Goal: Transaction & Acquisition: Purchase product/service

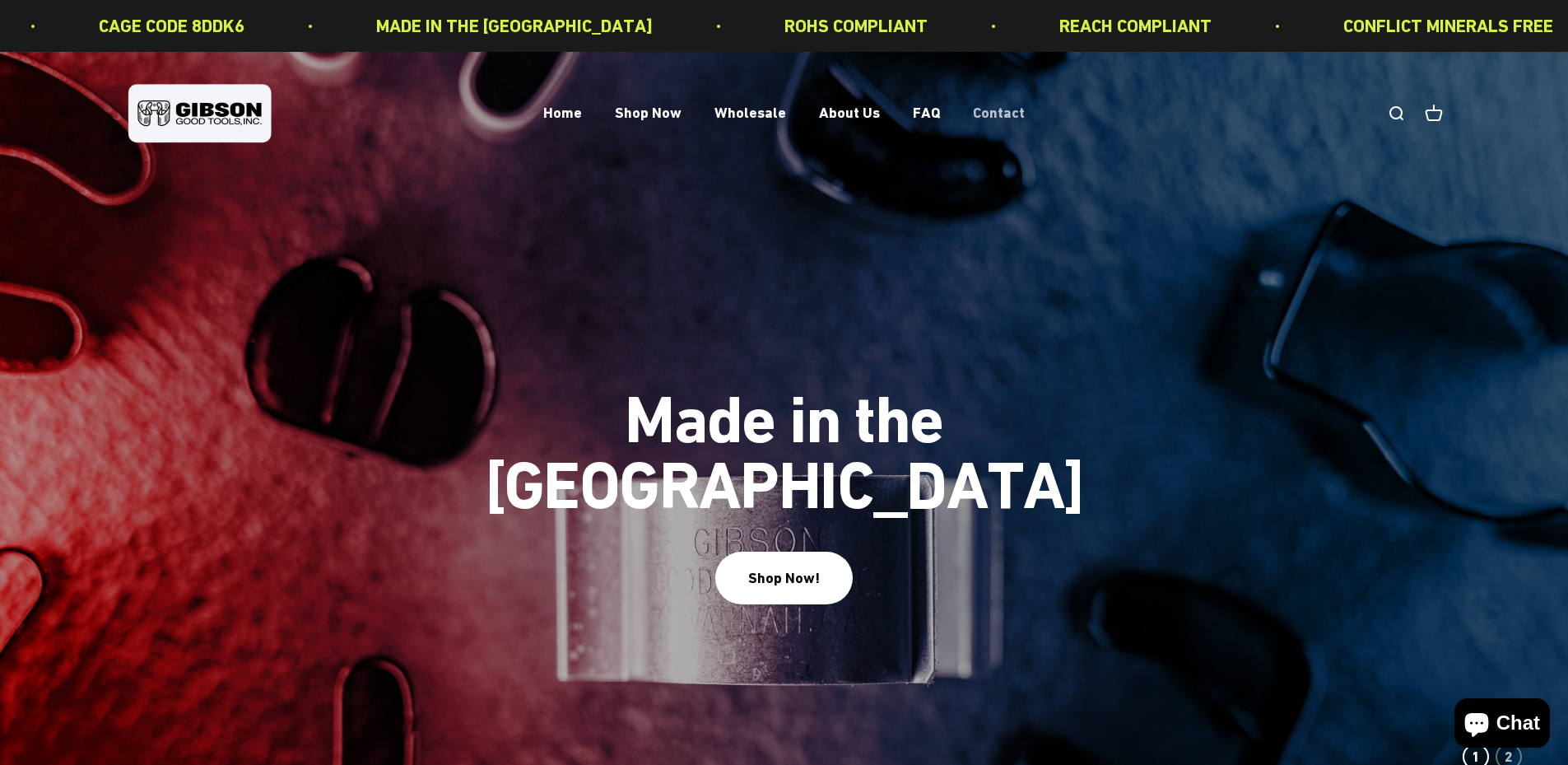
click at [995, 106] on link "Contact" at bounding box center [999, 113] width 52 height 18
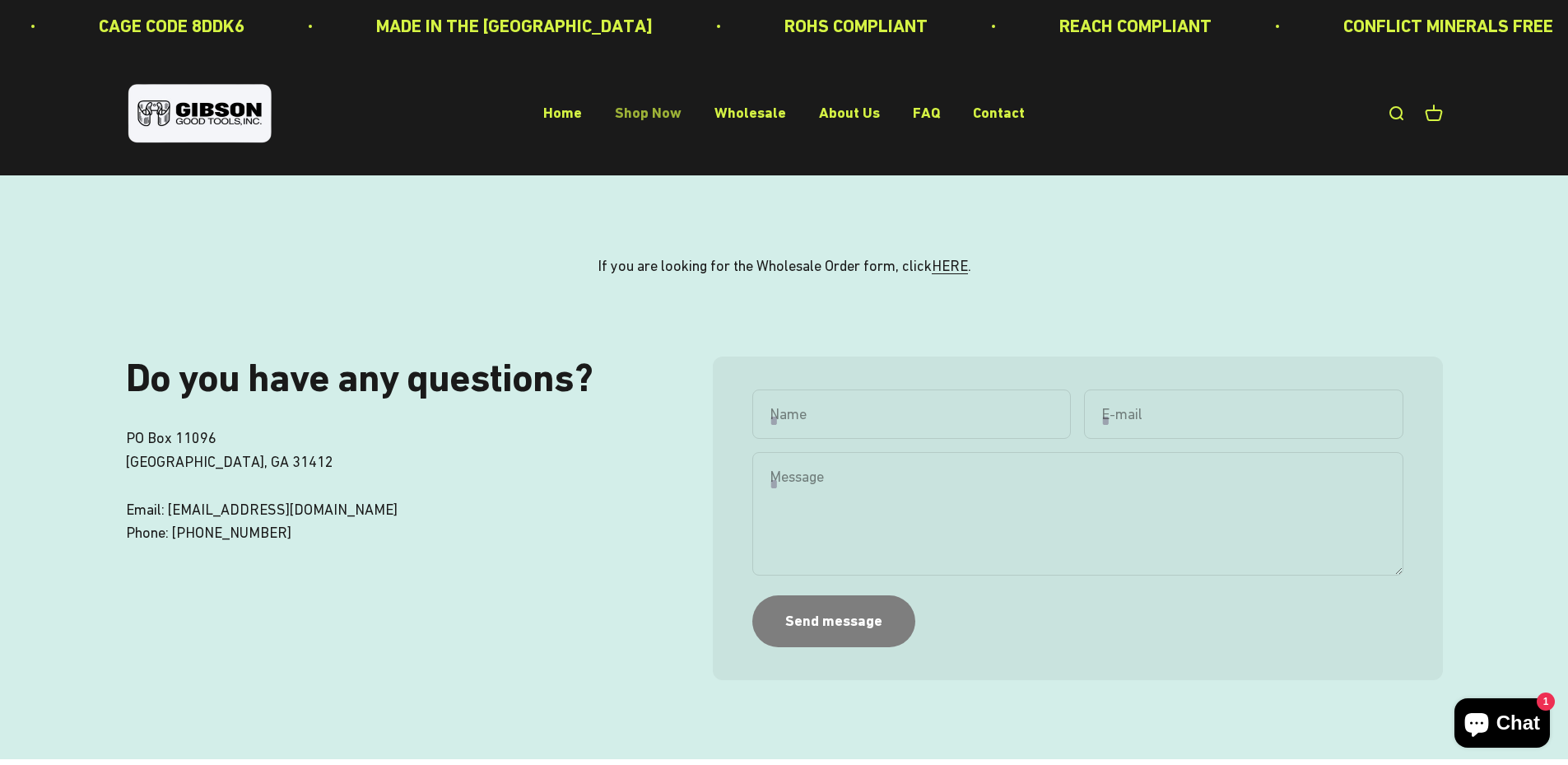
click at [630, 105] on link "Shop Now" at bounding box center [648, 113] width 66 height 18
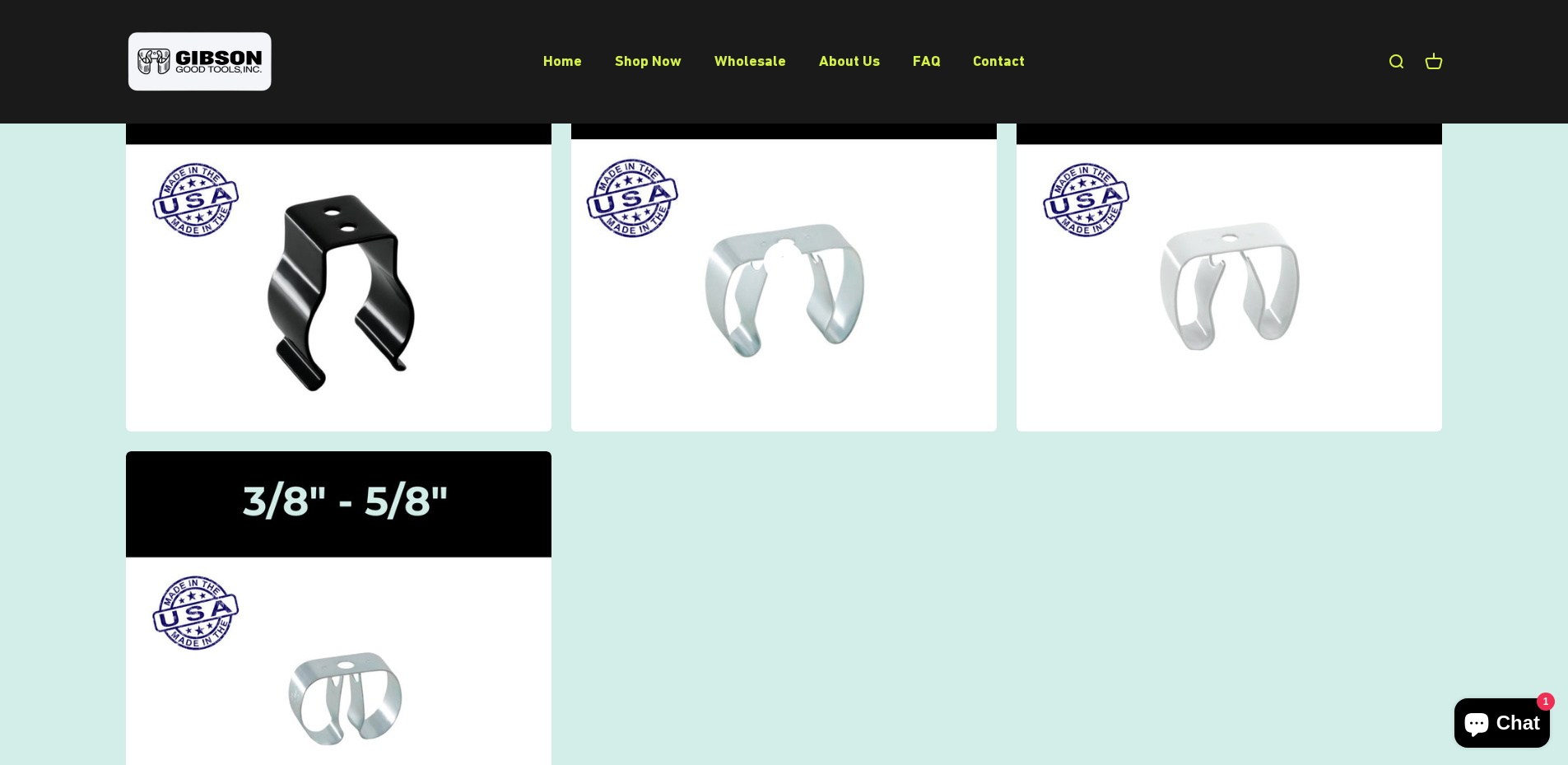
scroll to position [411, 0]
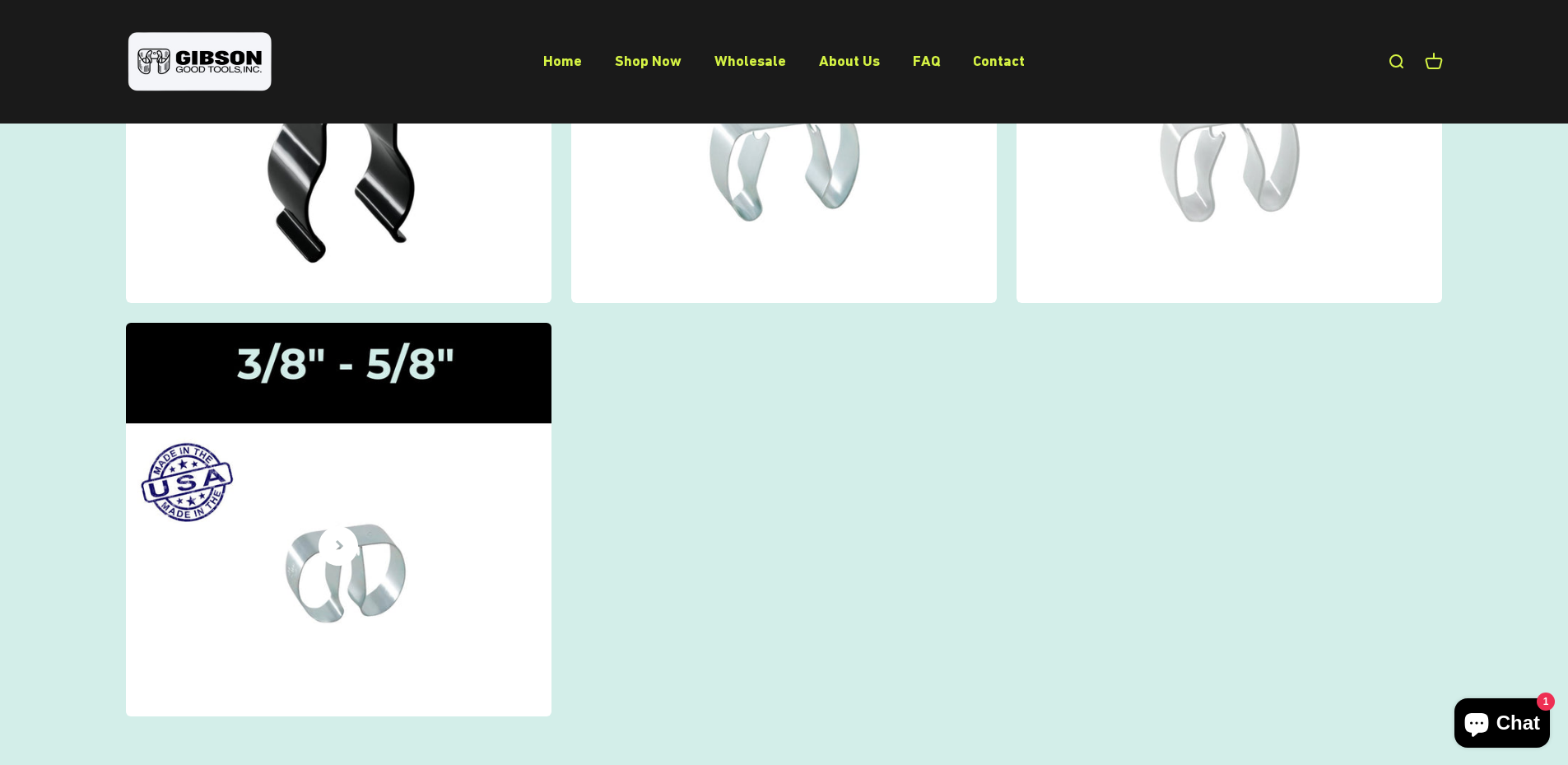
click at [368, 389] on img at bounding box center [338, 520] width 451 height 417
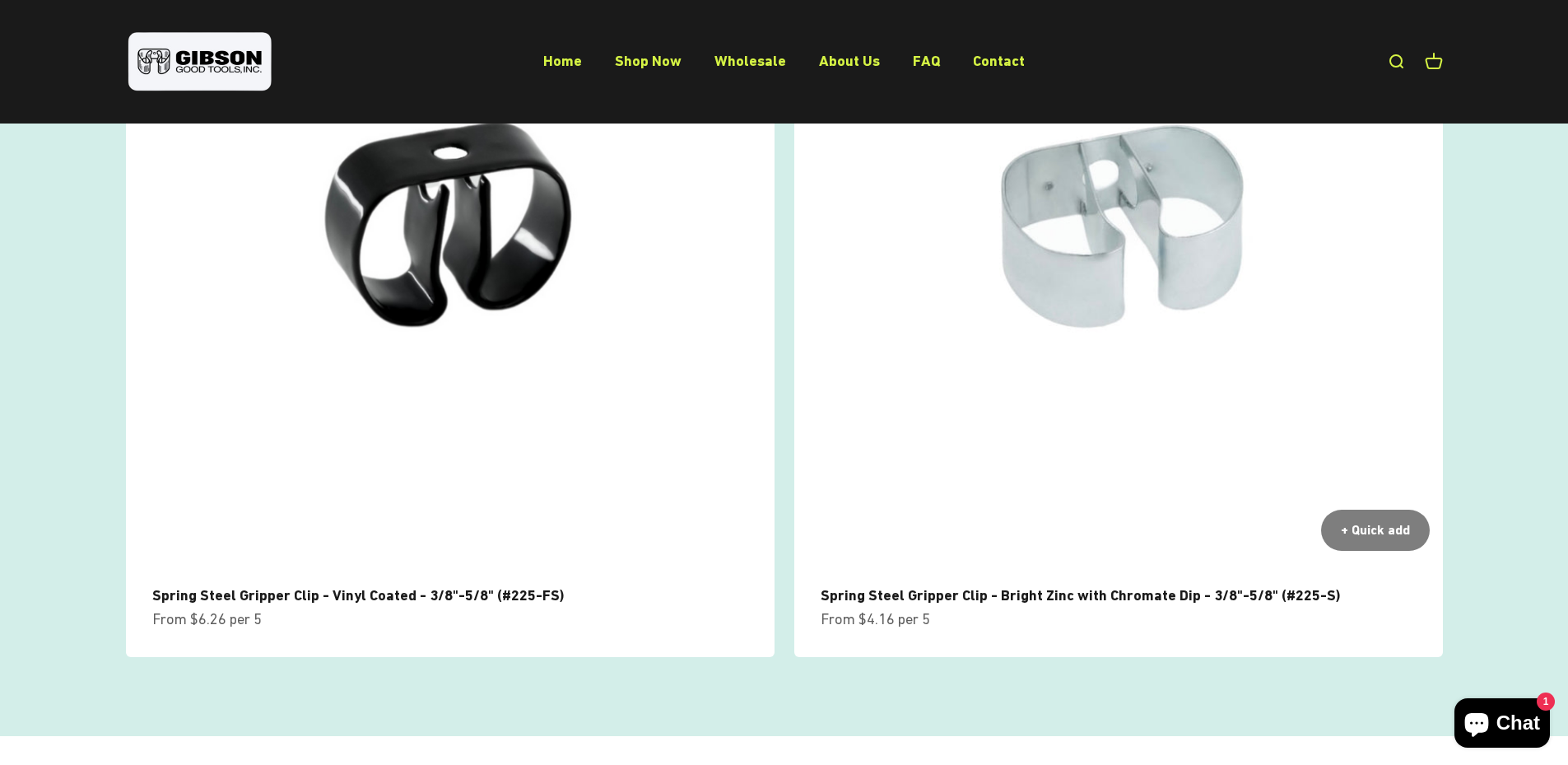
scroll to position [329, 0]
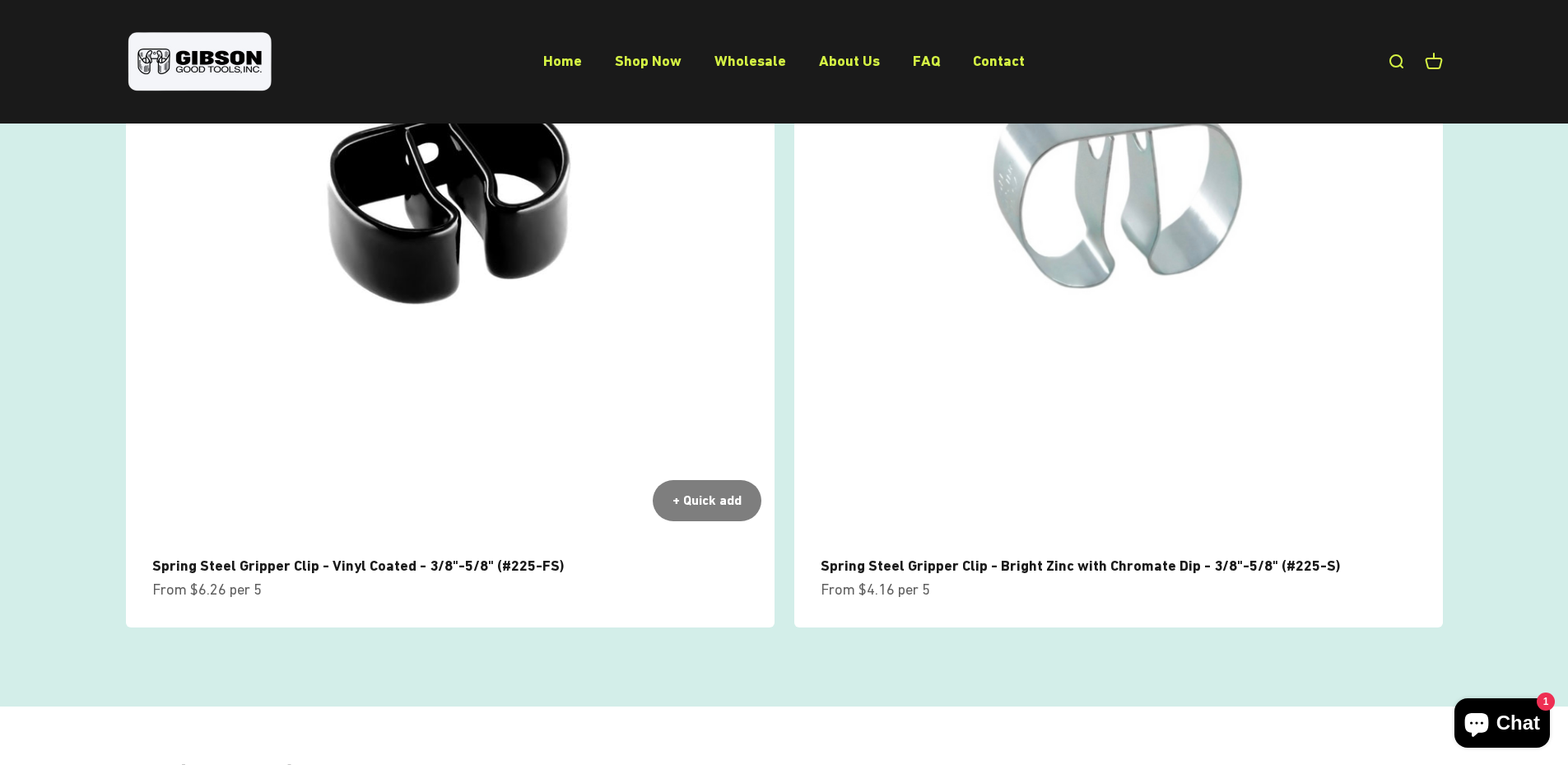
click at [443, 212] on img at bounding box center [450, 210] width 648 height 648
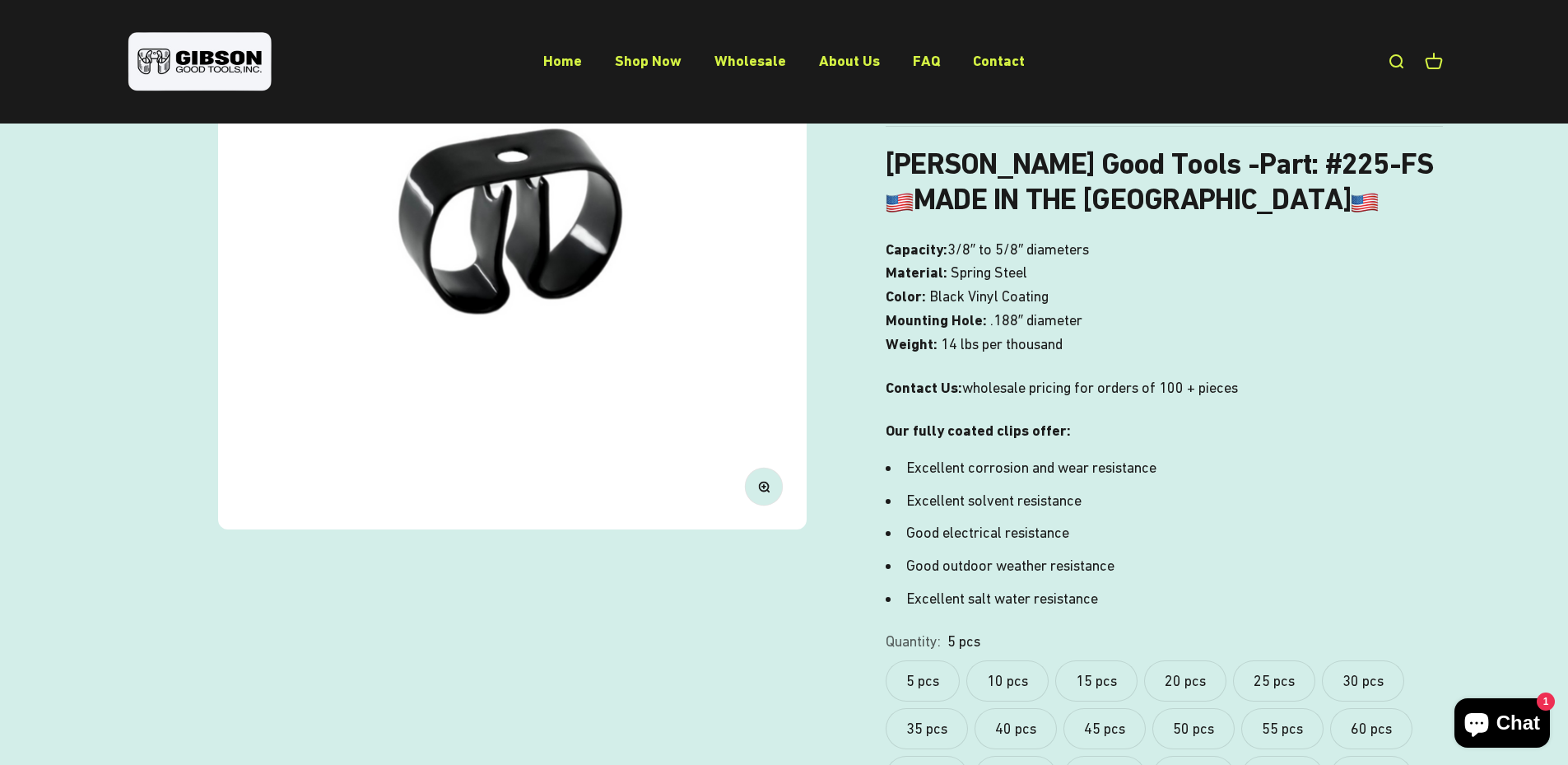
scroll to position [329, 0]
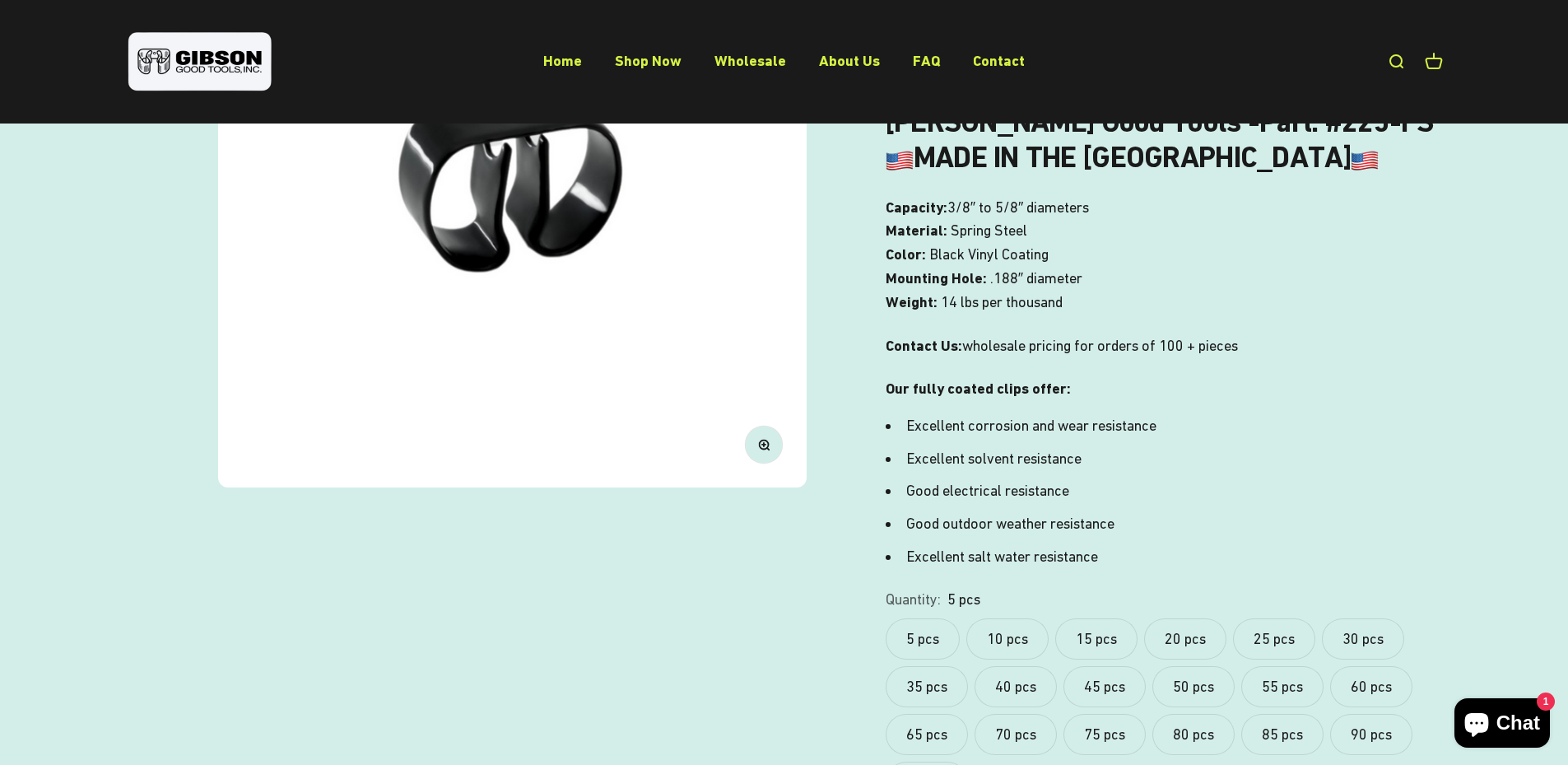
click at [1011, 644] on label "10 pcs" at bounding box center [1008, 638] width 82 height 41
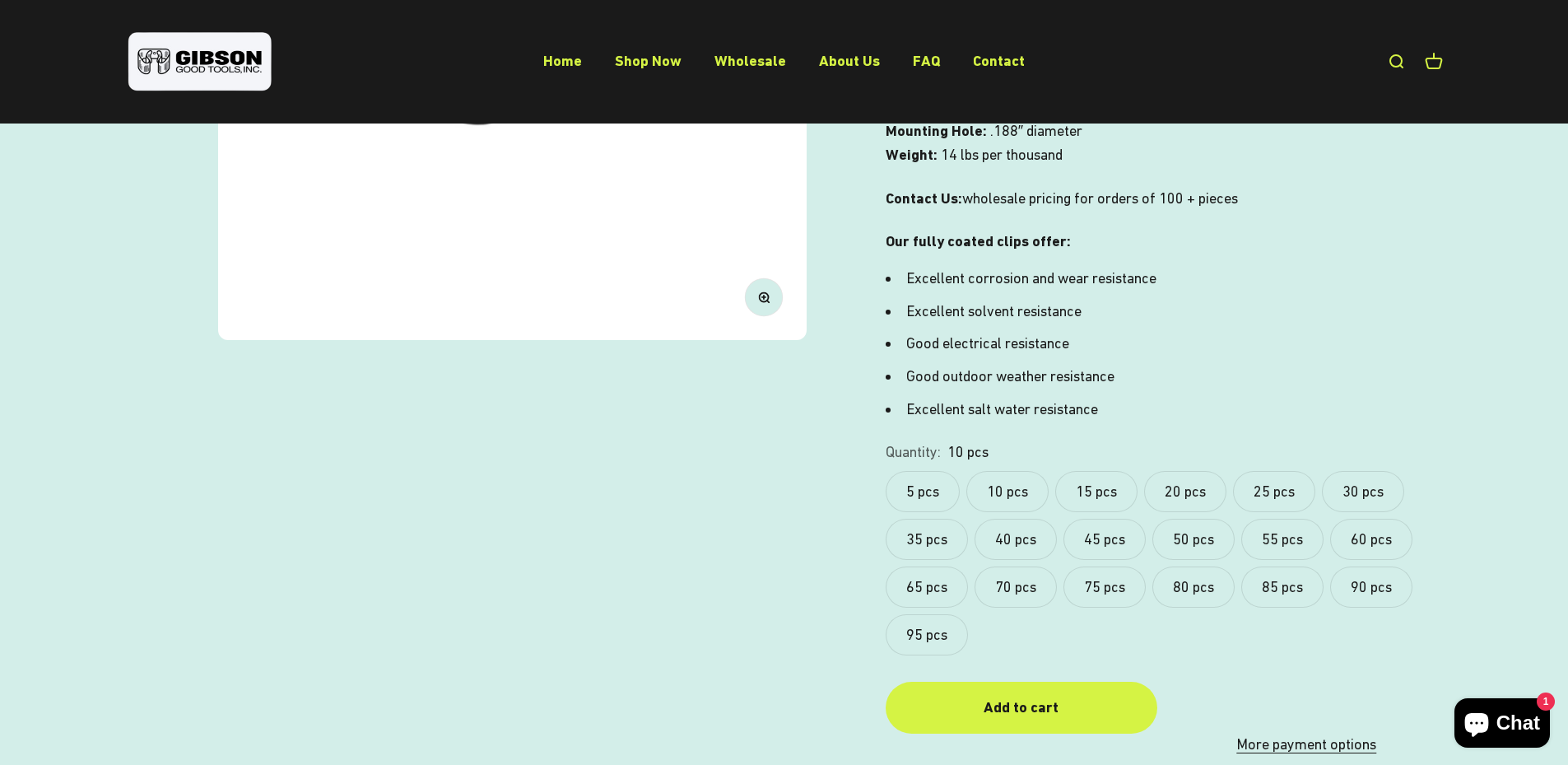
scroll to position [494, 0]
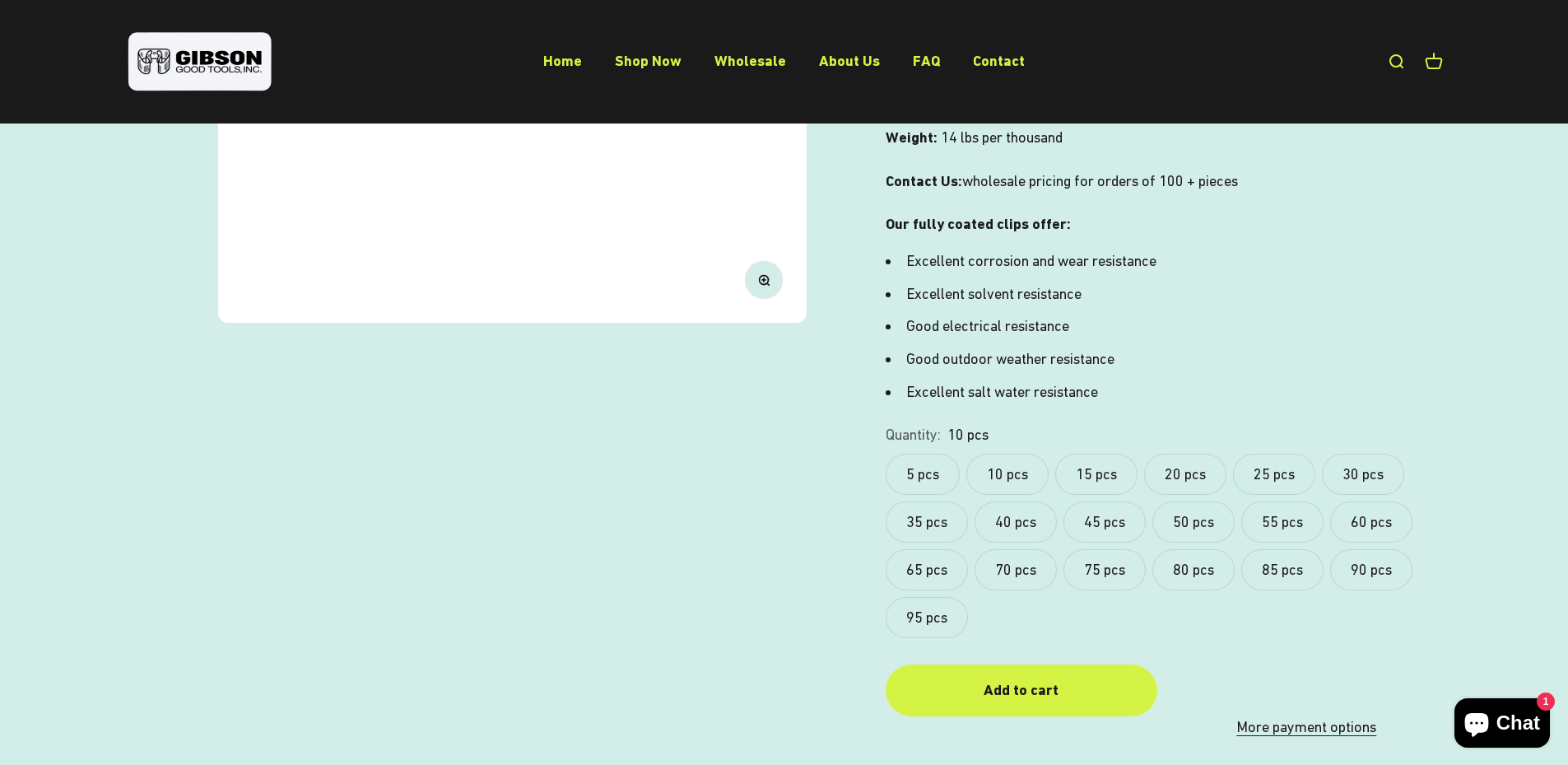
click at [931, 469] on label "5 pcs" at bounding box center [923, 474] width 74 height 41
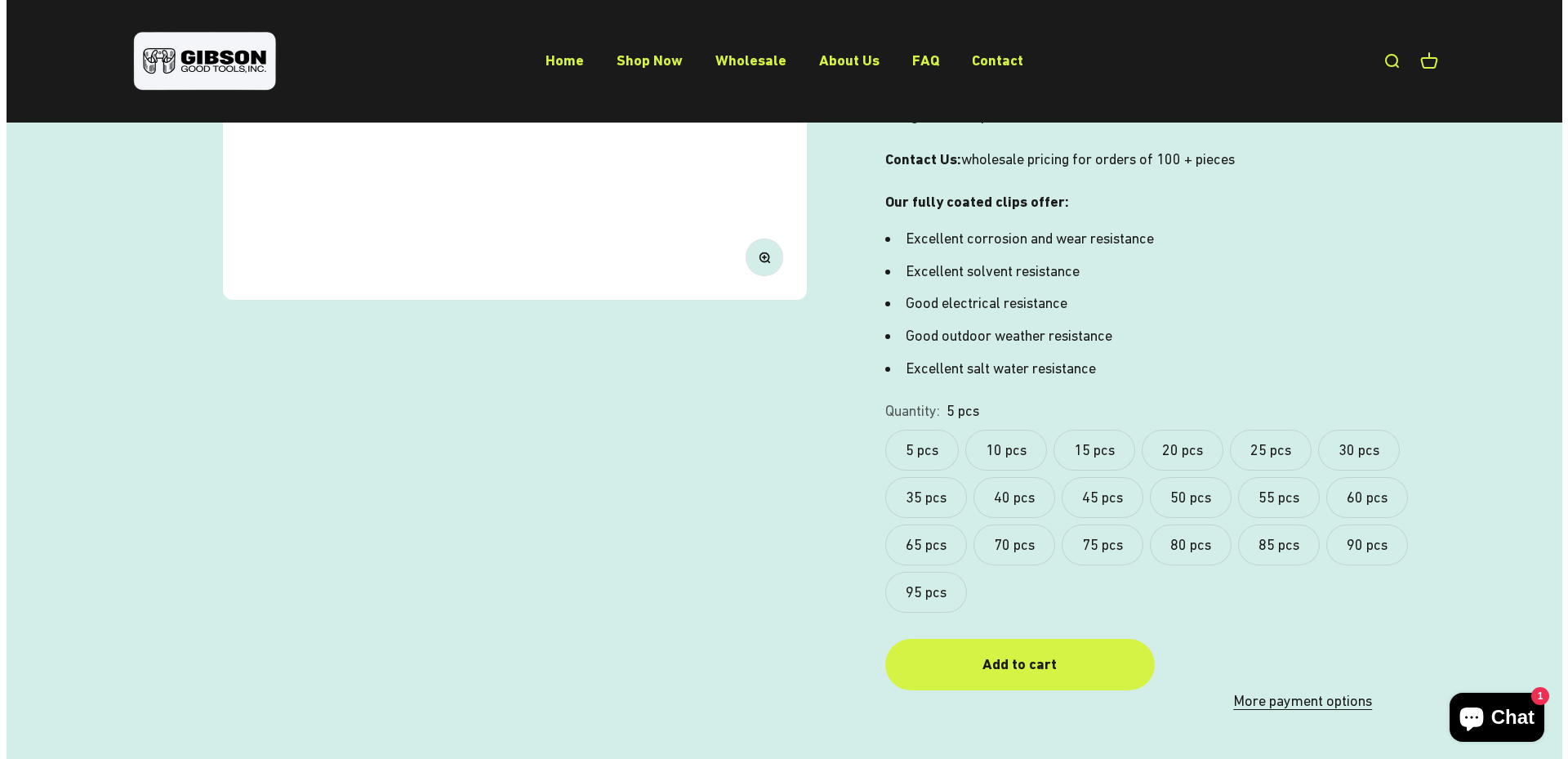
scroll to position [572, 0]
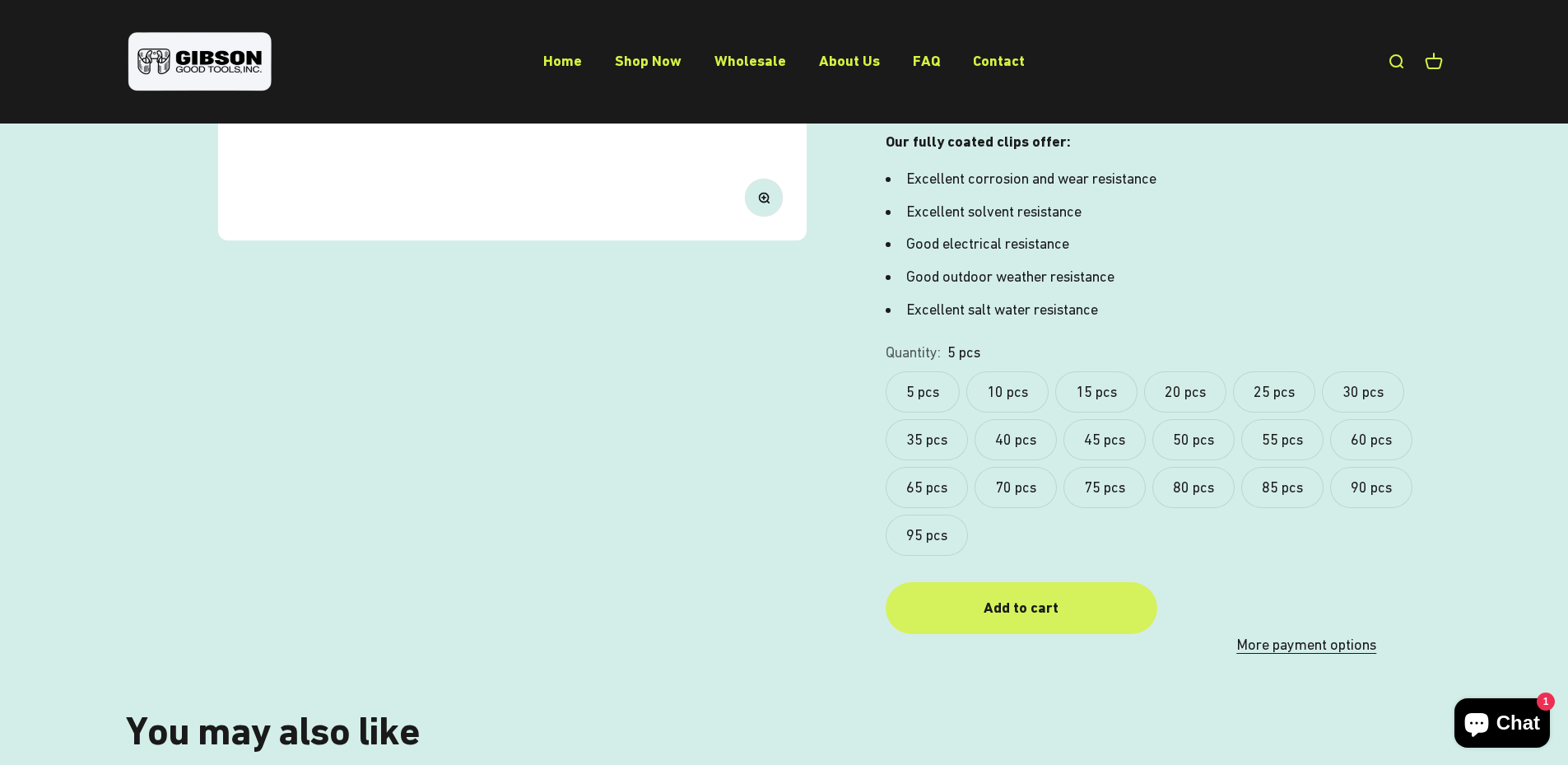
click at [1041, 608] on div "Add to cart" at bounding box center [1021, 608] width 206 height 24
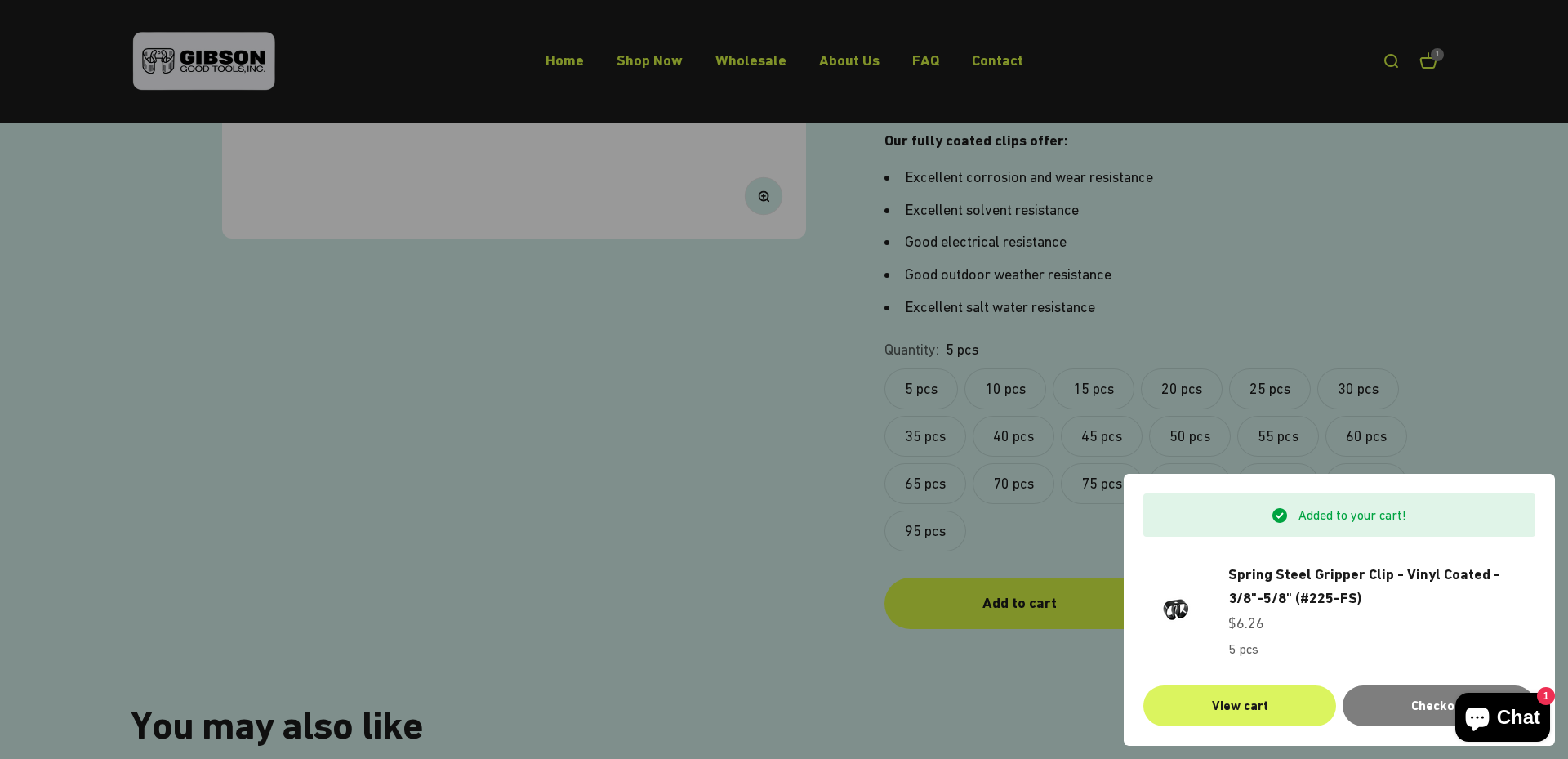
click at [1267, 712] on link "View cart" at bounding box center [1239, 705] width 192 height 41
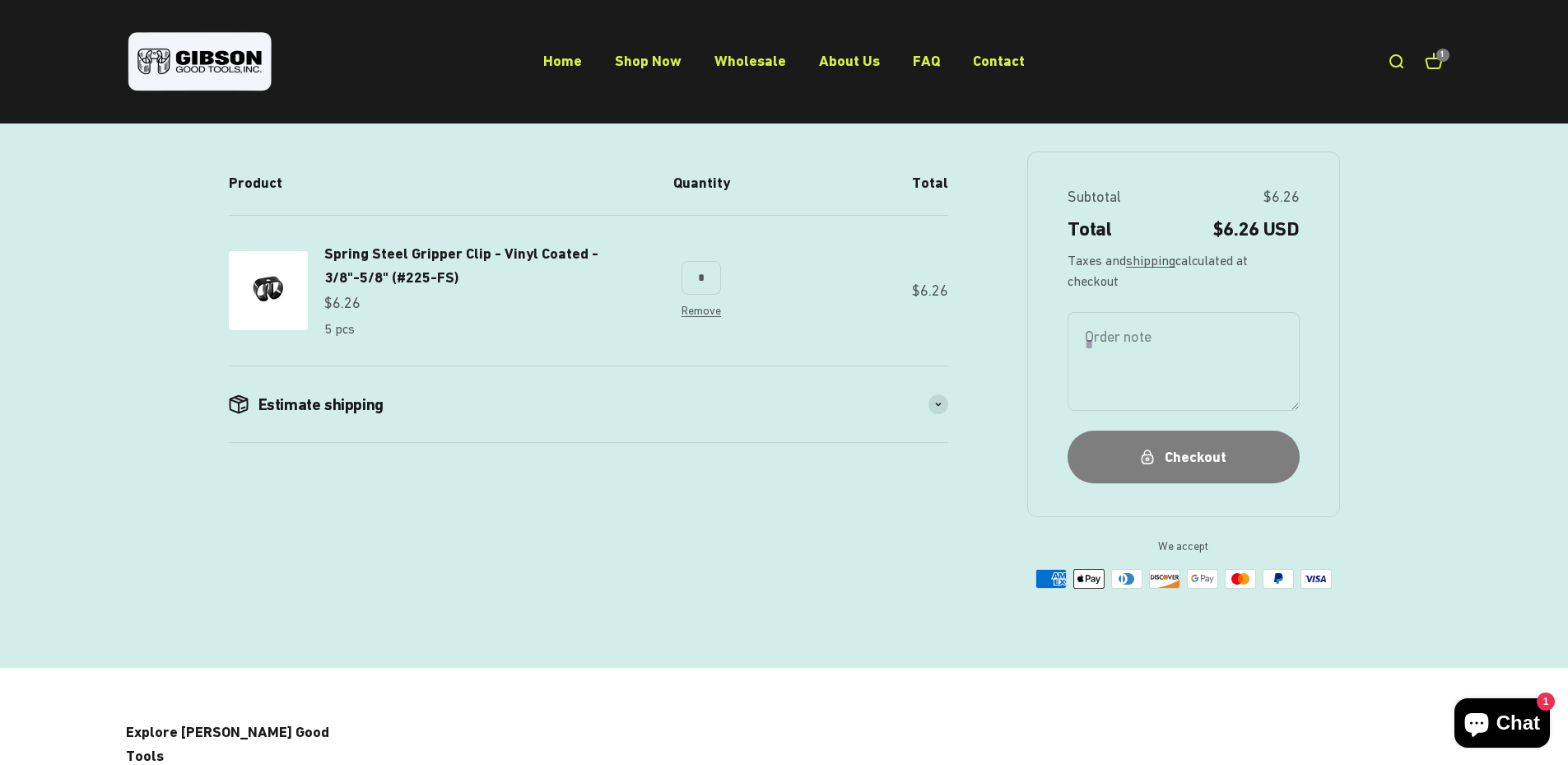
scroll to position [165, 0]
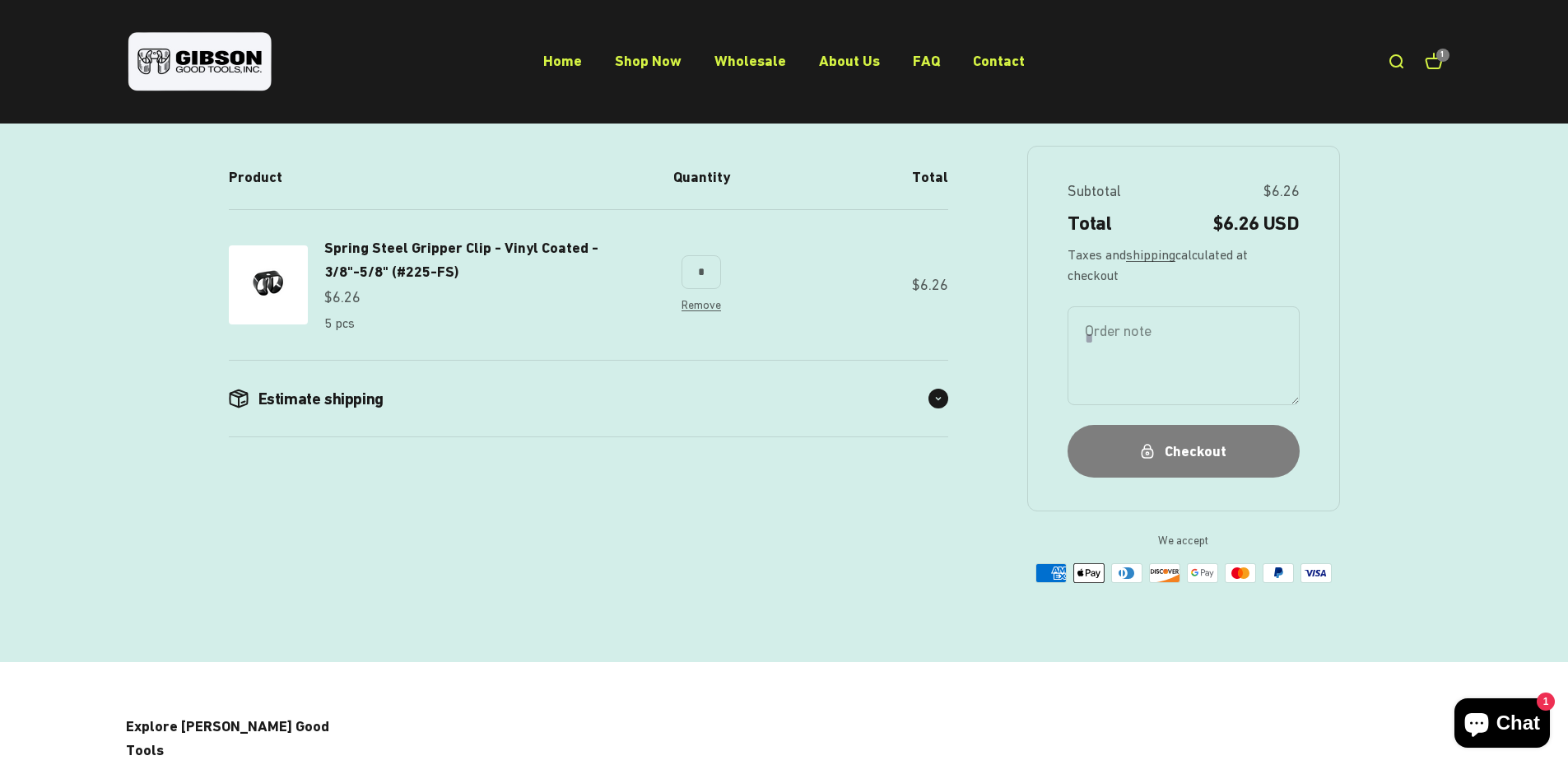
click at [947, 409] on div "Estimate shipping" at bounding box center [588, 398] width 720 height 76
click at [485, 464] on select "**********" at bounding box center [462, 458] width 189 height 50
select select "**********"
click at [379, 433] on select "**********" at bounding box center [462, 458] width 189 height 50
click at [653, 471] on input "Zip code" at bounding box center [620, 458] width 99 height 50
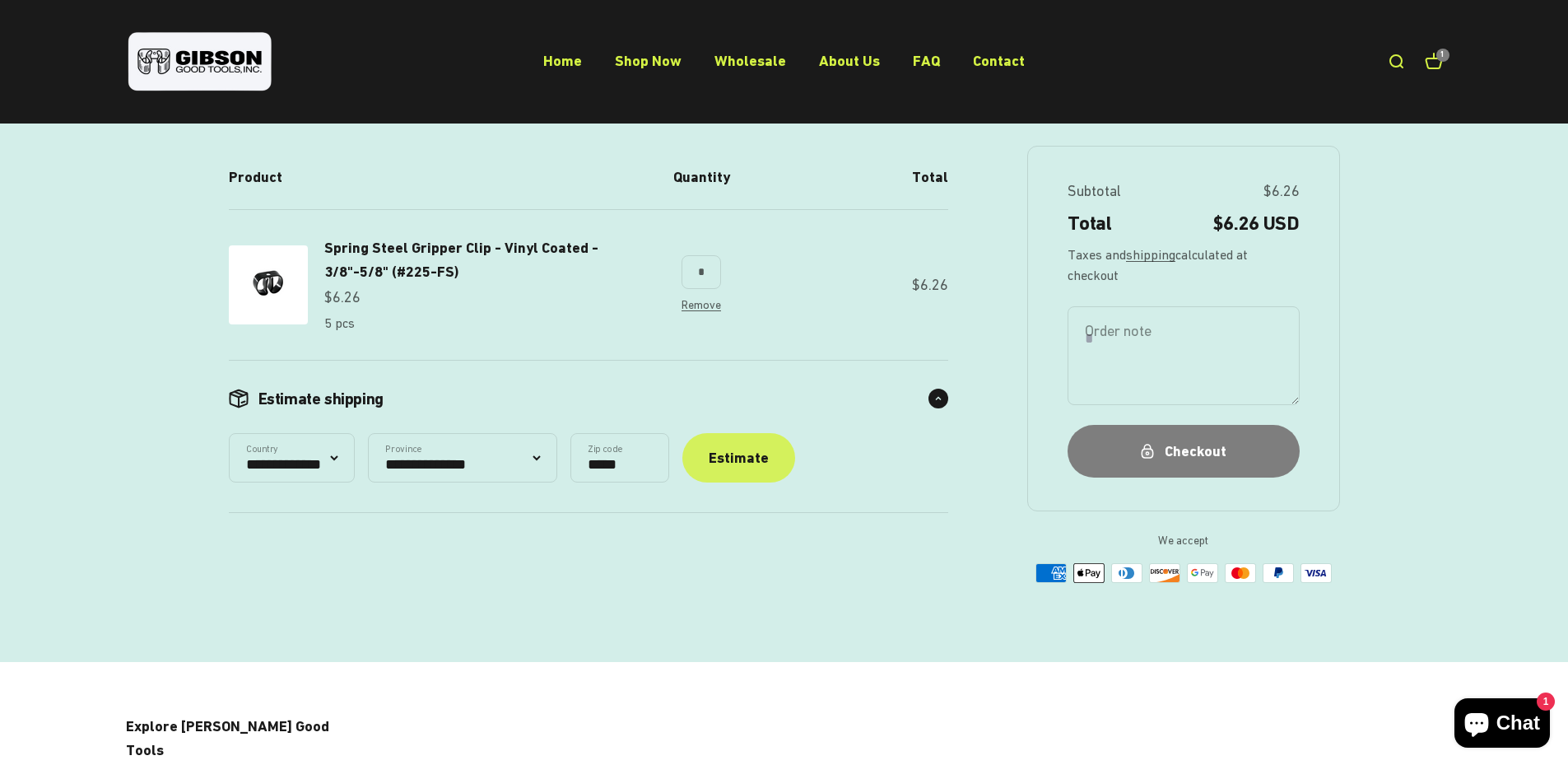
type input "*****"
click at [768, 469] on div "Estimate" at bounding box center [739, 458] width 60 height 24
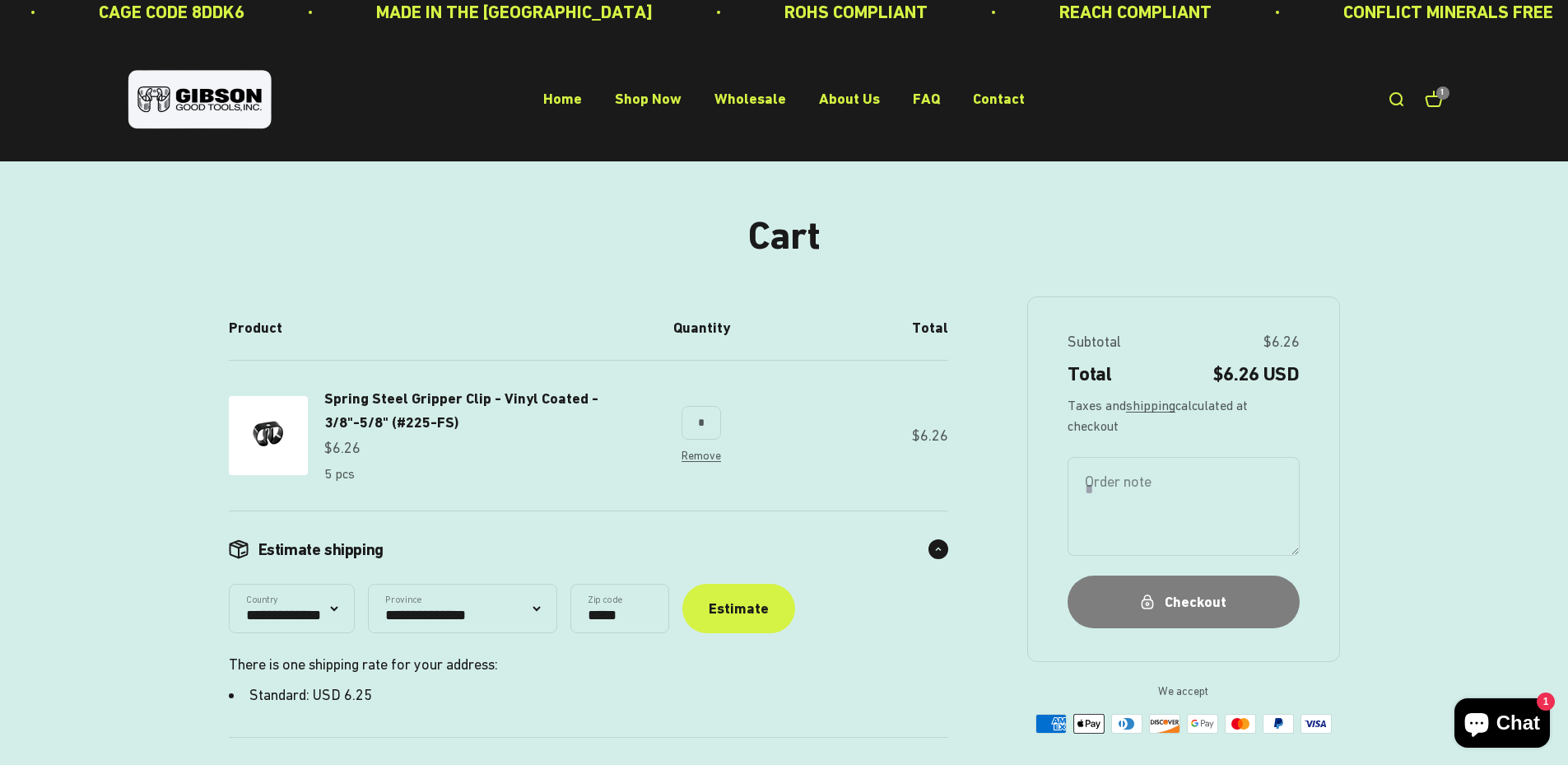
scroll to position [0, 0]
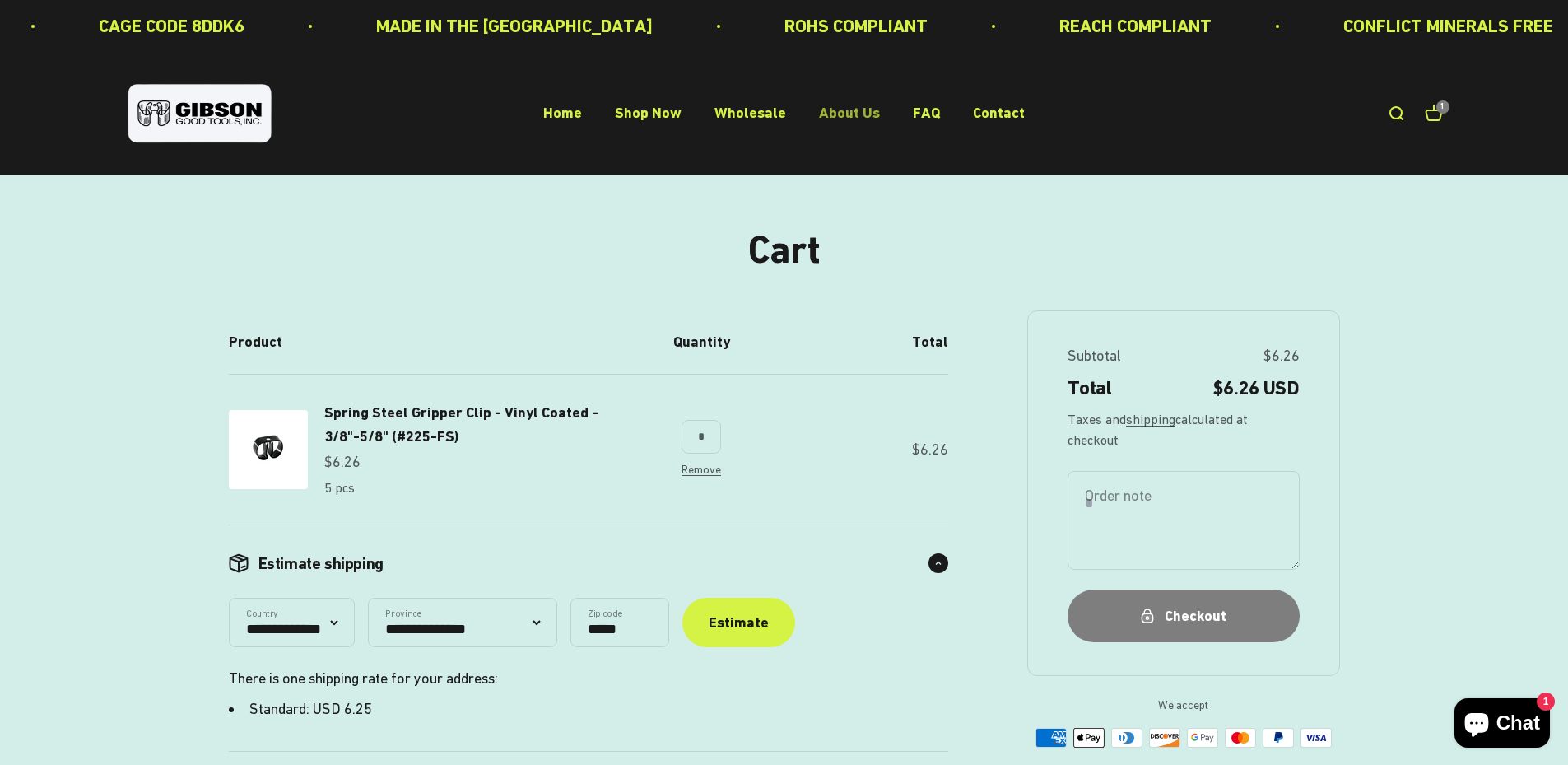
click at [847, 107] on link "About Us" at bounding box center [849, 113] width 61 height 18
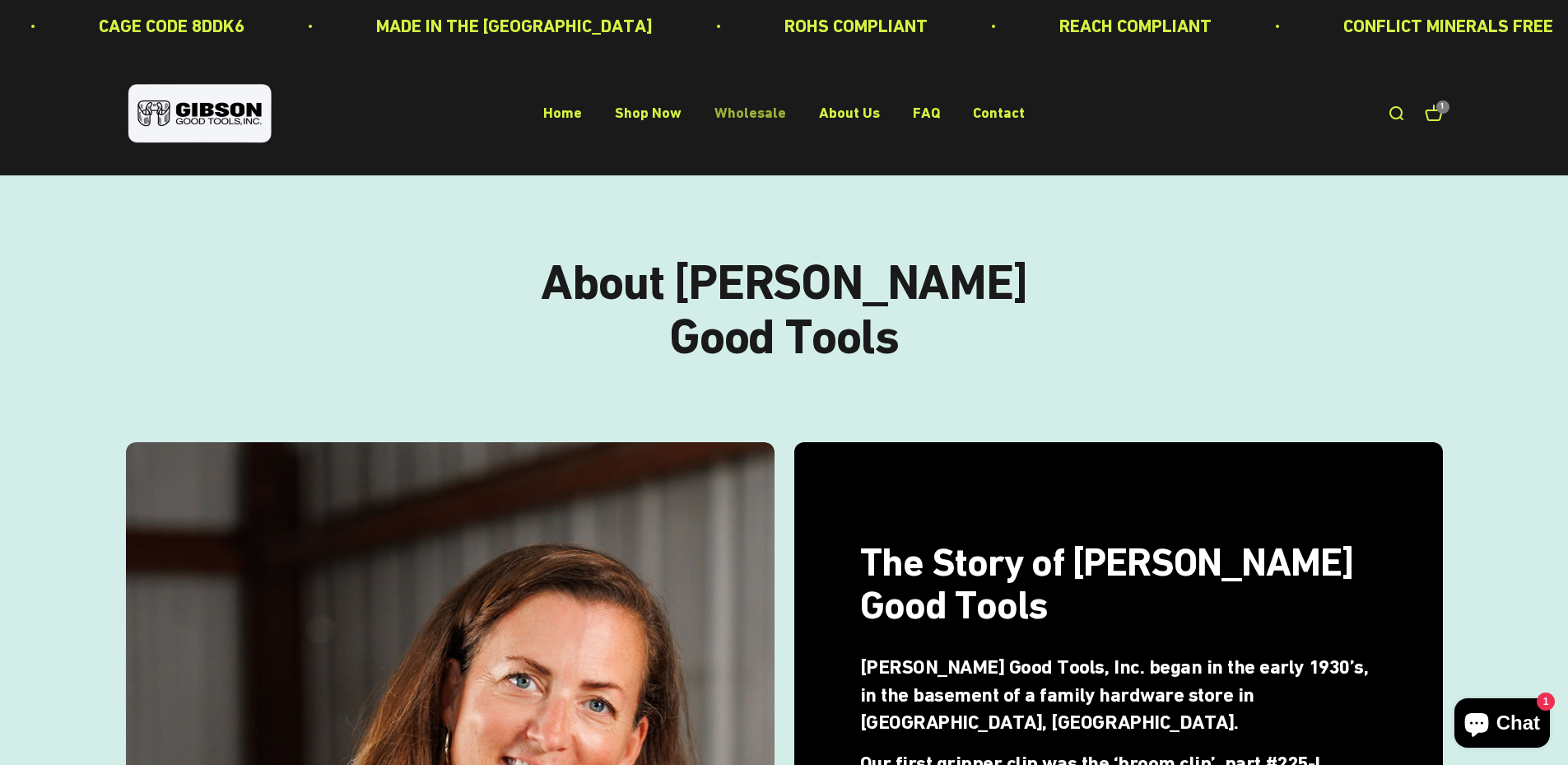
click at [763, 104] on link "Wholesale" at bounding box center [750, 113] width 71 height 18
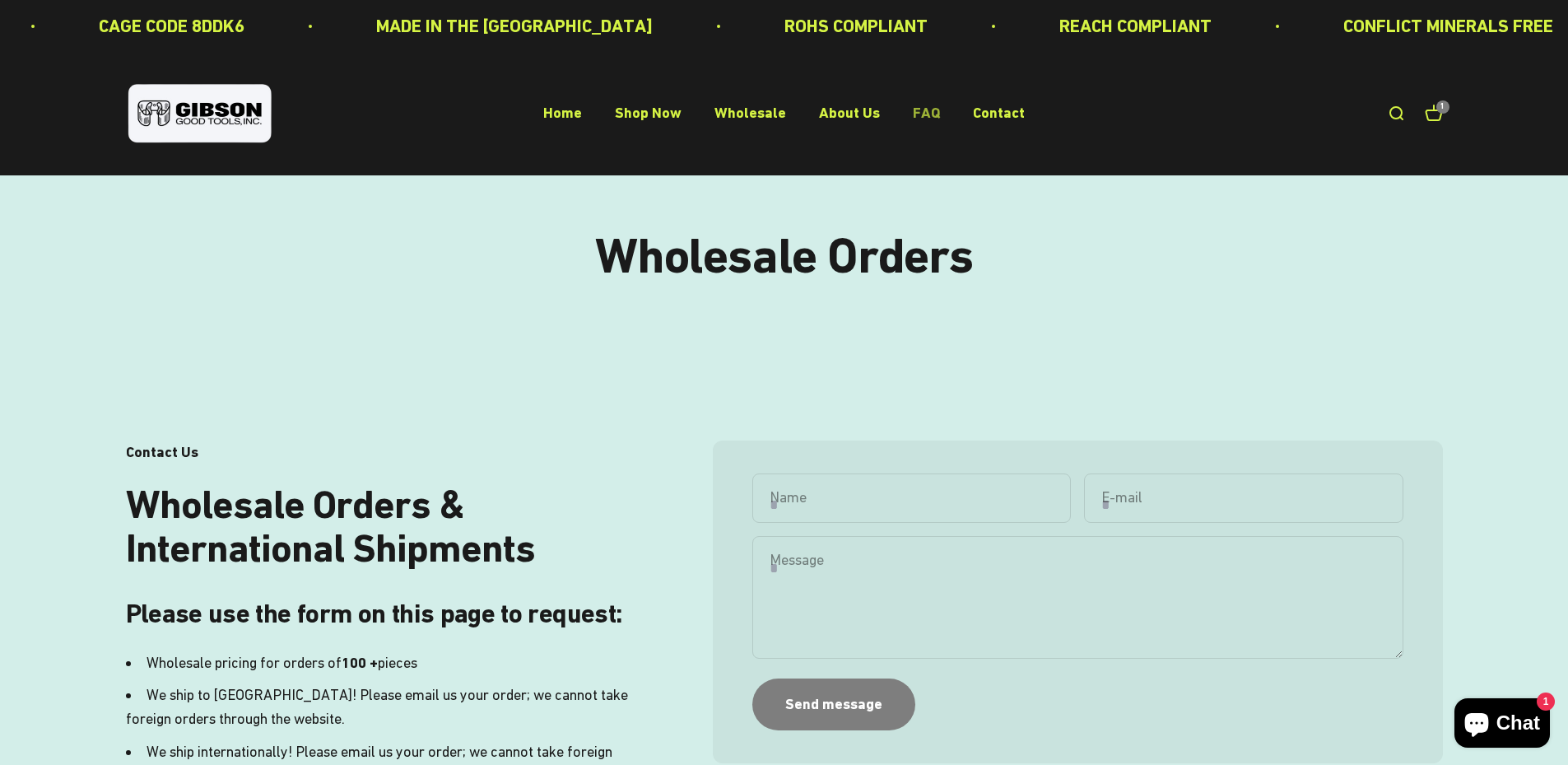
click at [917, 109] on link "FAQ" at bounding box center [926, 113] width 27 height 18
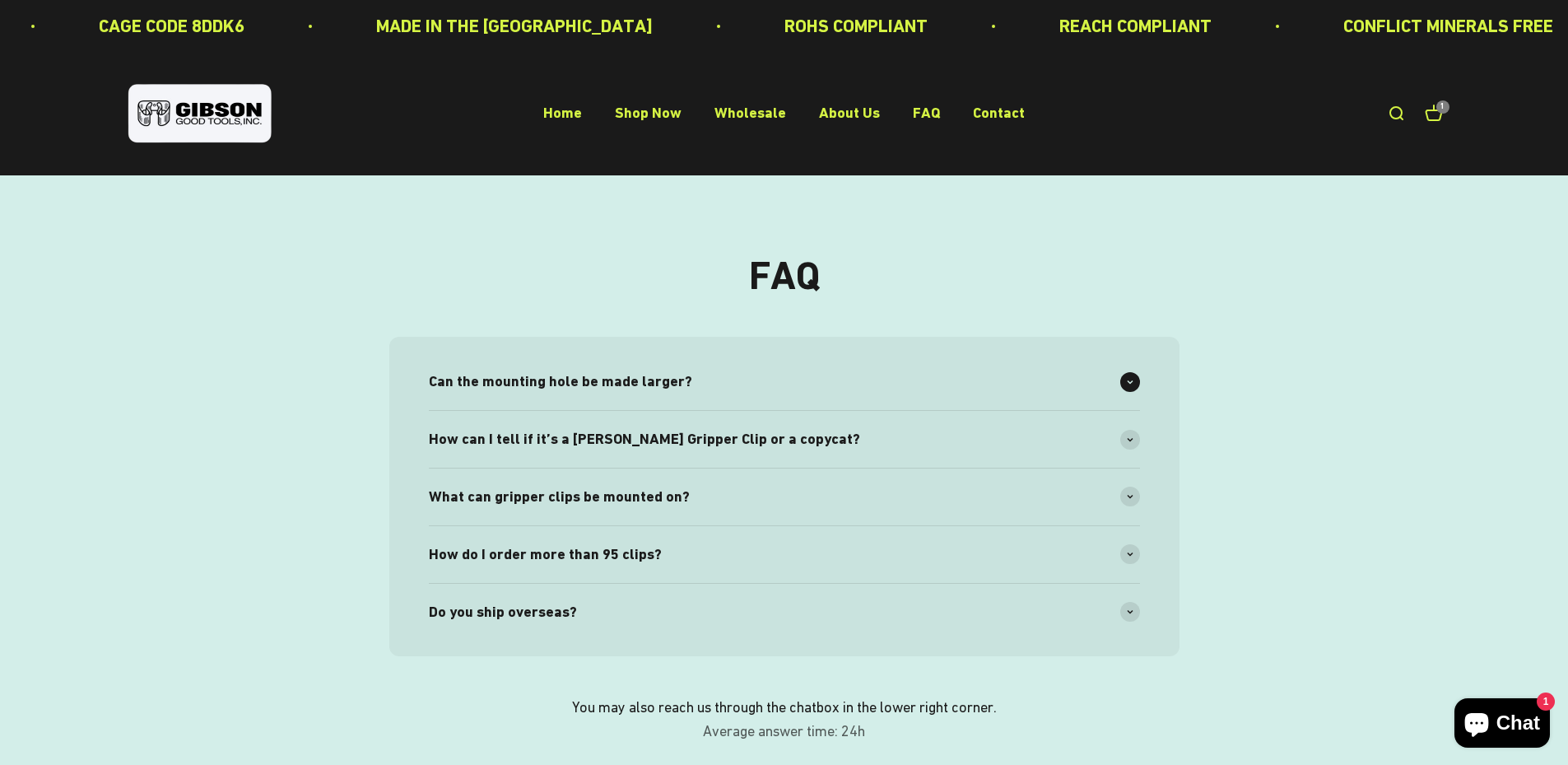
click at [1118, 390] on div "Can the mounting hole be made larger?" at bounding box center [784, 382] width 711 height 57
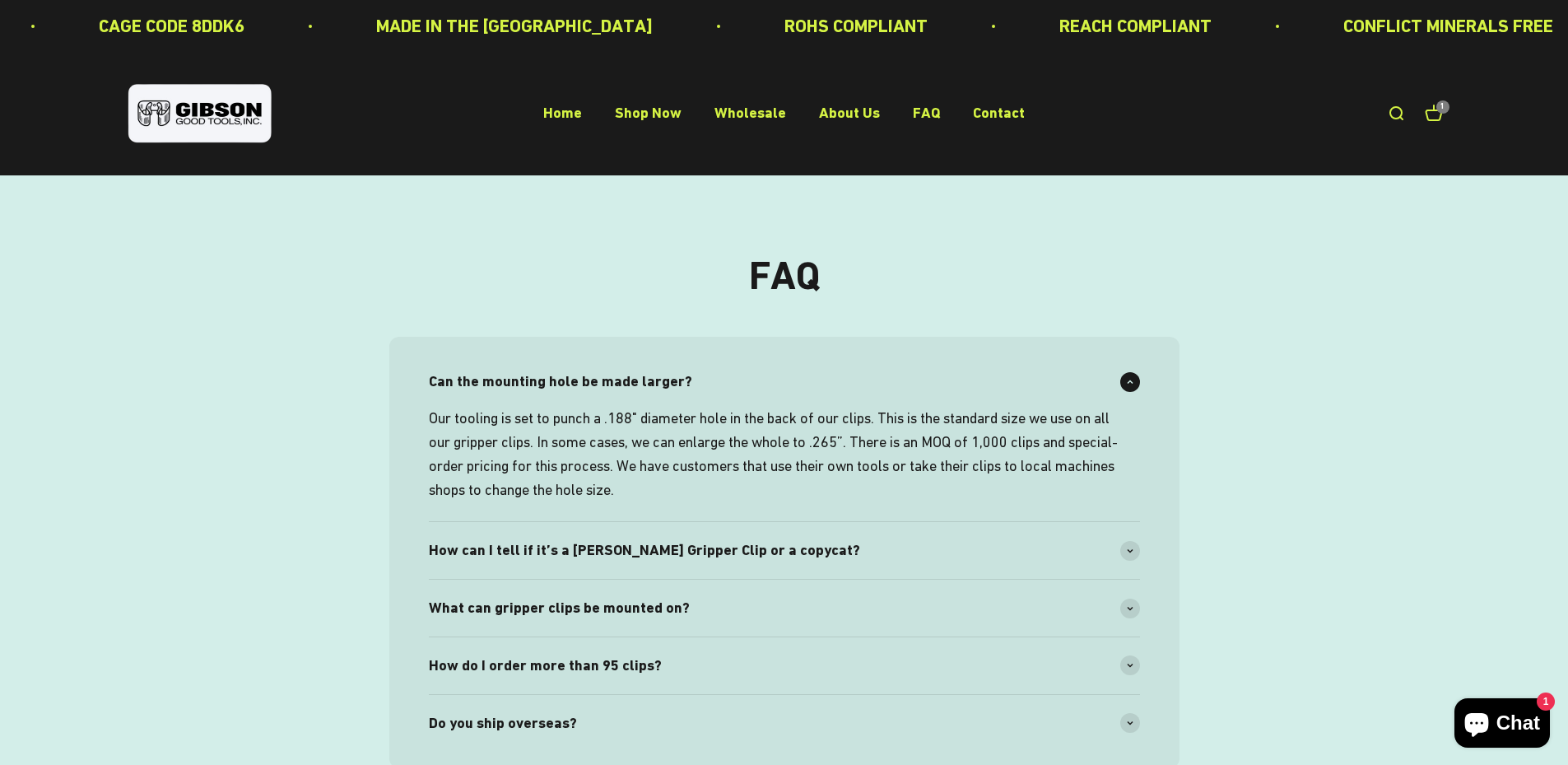
click at [1128, 369] on div "Can the mounting hole be made larger?" at bounding box center [784, 382] width 711 height 57
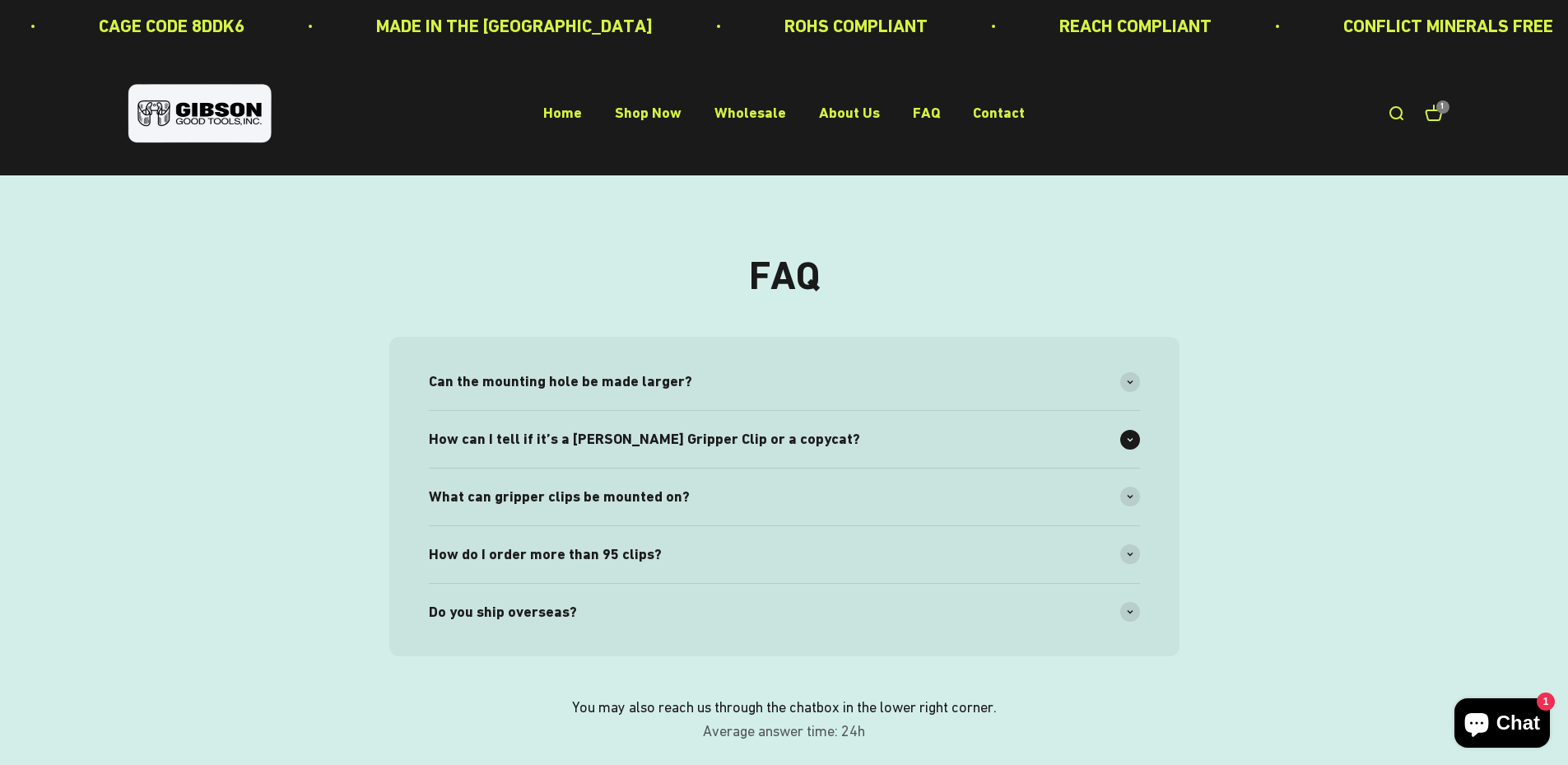
click at [1125, 436] on span at bounding box center [1130, 440] width 20 height 20
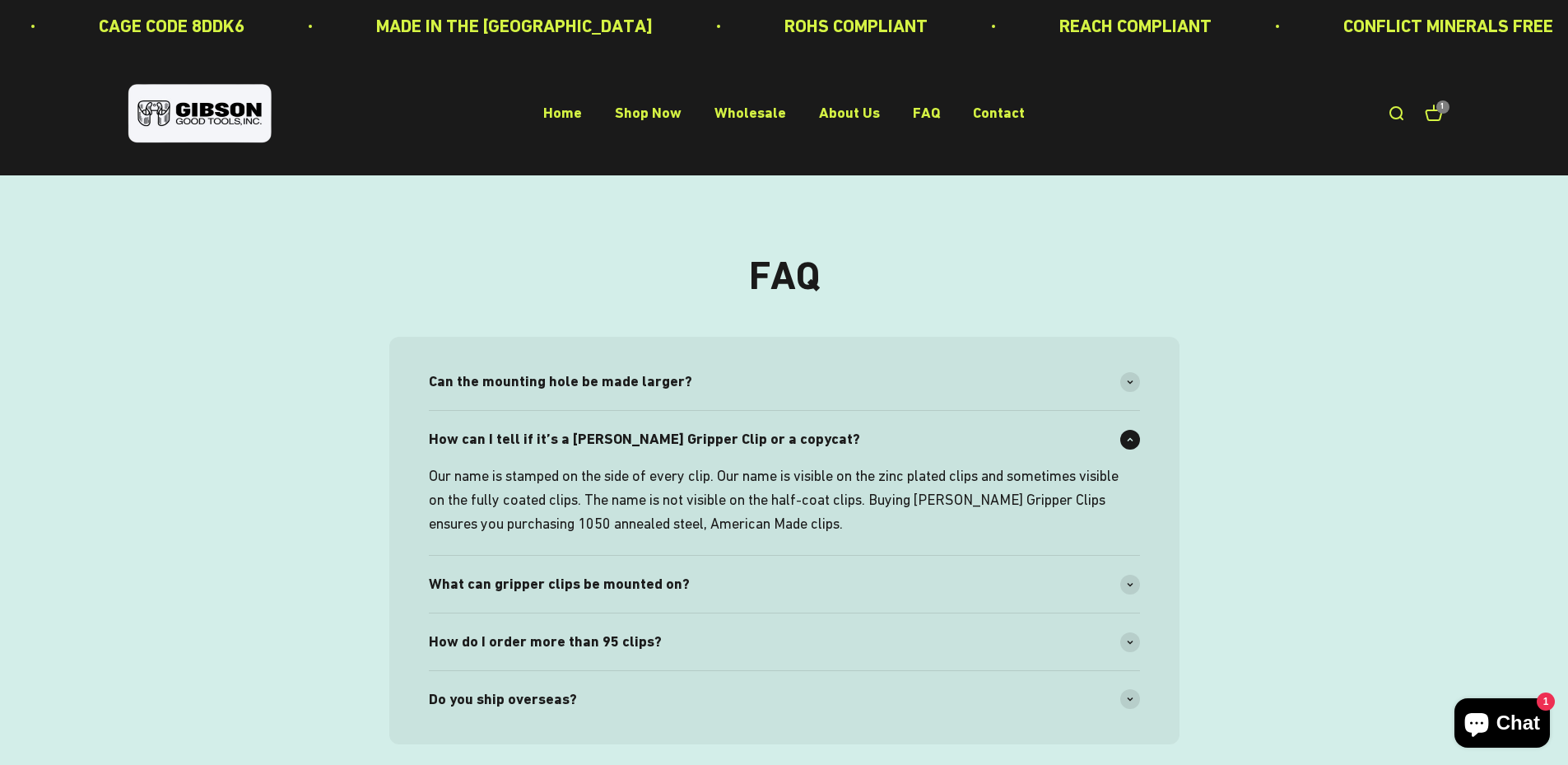
click at [1125, 436] on span at bounding box center [1130, 440] width 20 height 20
